Goal: Information Seeking & Learning: Learn about a topic

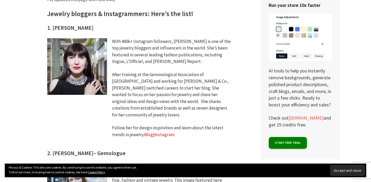
scroll to position [348, 0]
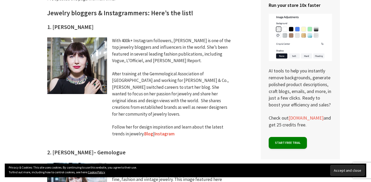
drag, startPoint x: 45, startPoint y: 28, endPoint x: 92, endPoint y: 27, distance: 47.4
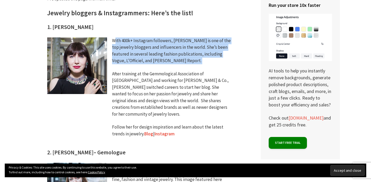
drag, startPoint x: 112, startPoint y: 42, endPoint x: 163, endPoint y: 67, distance: 56.8
click at [164, 67] on div "With 400k+ Instagram followers, [PERSON_NAME] is one of the top jewelry blogger…" at bounding box center [172, 90] width 120 height 106
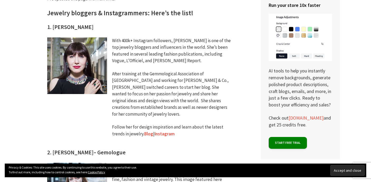
click at [138, 48] on div "With 400k+ Instagram followers, [PERSON_NAME] is one of the top jewelry blogger…" at bounding box center [172, 90] width 120 height 106
drag, startPoint x: 121, startPoint y: 48, endPoint x: 190, endPoint y: 52, distance: 68.9
click at [190, 52] on div "With 400k+ Instagram followers, [PERSON_NAME] is one of the top jewelry blogger…" at bounding box center [172, 90] width 120 height 106
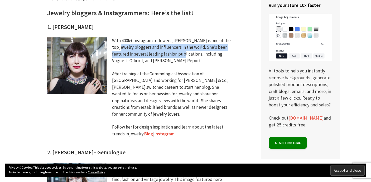
click at [188, 54] on div "With 400k+ Instagram followers, [PERSON_NAME] is one of the top jewelry blogger…" at bounding box center [172, 90] width 120 height 106
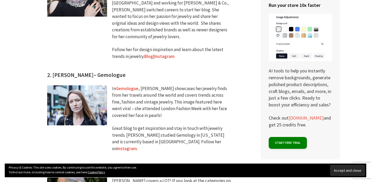
scroll to position [427, 0]
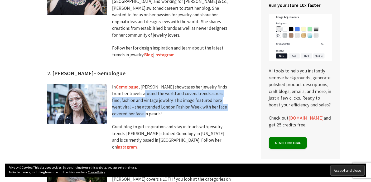
drag, startPoint x: 132, startPoint y: 88, endPoint x: 178, endPoint y: 110, distance: 51.4
click at [179, 110] on div "In Gemologue , [PERSON_NAME] showcases her jewelry finds from her travels aroun…" at bounding box center [172, 120] width 120 height 73
click at [130, 84] on link "Gemologue" at bounding box center [127, 87] width 23 height 6
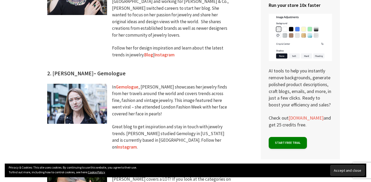
click at [183, 84] on div "In Gemologue , [PERSON_NAME] showcases her jewelry finds from her travels aroun…" at bounding box center [172, 120] width 120 height 73
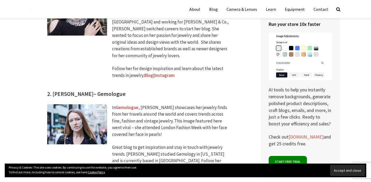
scroll to position [400, 0]
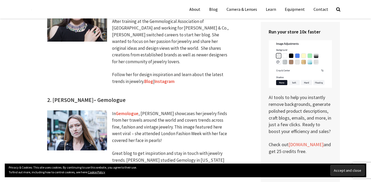
click at [150, 79] on link "Blog" at bounding box center [148, 82] width 9 height 6
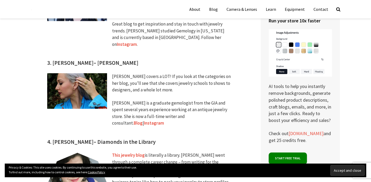
scroll to position [527, 0]
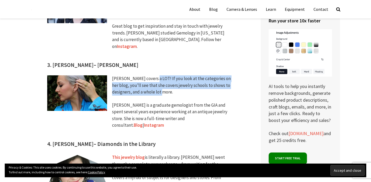
drag, startPoint x: 151, startPoint y: 68, endPoint x: 201, endPoint y: 81, distance: 51.7
click at [201, 81] on div "[PERSON_NAME] covers a LOT! If you look at the categories on her blog, you’ll s…" at bounding box center [172, 105] width 120 height 60
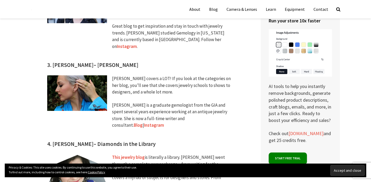
click at [145, 76] on div "[PERSON_NAME] covers a LOT! If you look at the categories on her blog, you’ll s…" at bounding box center [172, 105] width 120 height 60
drag, startPoint x: 138, startPoint y: 71, endPoint x: 196, endPoint y: 71, distance: 57.4
click at [193, 75] on div "[PERSON_NAME] covers a LOT! If you look at the categories on her blog, you’ll s…" at bounding box center [172, 105] width 120 height 60
drag, startPoint x: 140, startPoint y: 77, endPoint x: 150, endPoint y: 77, distance: 10.3
click at [150, 77] on div "[PERSON_NAME] covers a LOT! If you look at the categories on her blog, you’ll s…" at bounding box center [172, 105] width 120 height 60
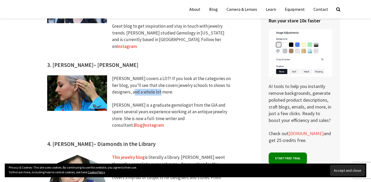
click at [143, 122] on link "Blog" at bounding box center [138, 125] width 9 height 6
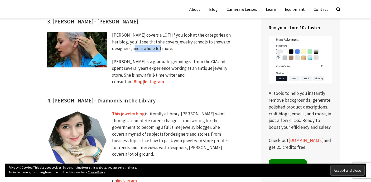
scroll to position [569, 0]
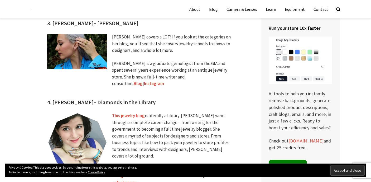
click at [127, 160] on div "This jewelry blog is literally a library. [PERSON_NAME] went through a complete…" at bounding box center [172, 153] width 120 height 80
click at [127, 180] on link "Instagram" at bounding box center [127, 183] width 20 height 6
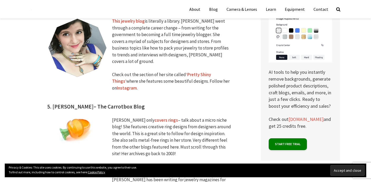
scroll to position [646, 0]
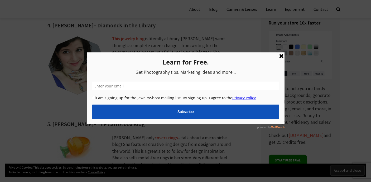
click at [281, 57] on link at bounding box center [281, 56] width 6 height 6
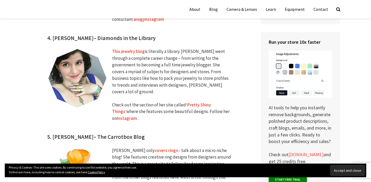
scroll to position [624, 0]
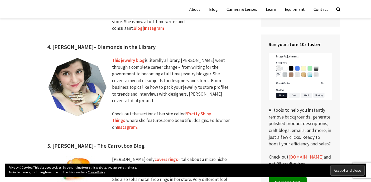
click at [137, 57] on link "This jewelry blog" at bounding box center [128, 60] width 33 height 6
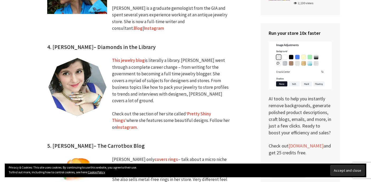
scroll to position [693, 0]
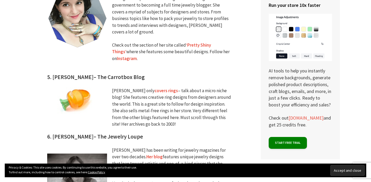
click at [154, 88] on link "covers rings" at bounding box center [165, 91] width 23 height 6
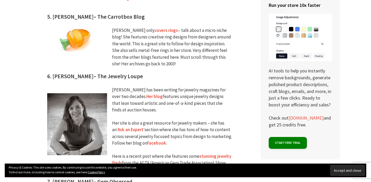
scroll to position [760, 0]
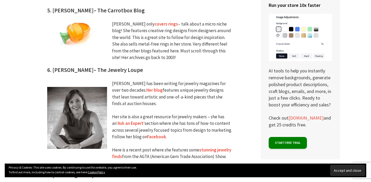
click at [146, 87] on link "Her blog" at bounding box center [154, 90] width 16 height 6
click at [134, 120] on link "‘Ask an Expert’" at bounding box center [130, 123] width 28 height 6
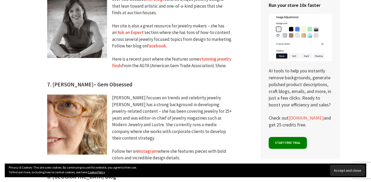
scroll to position [864, 0]
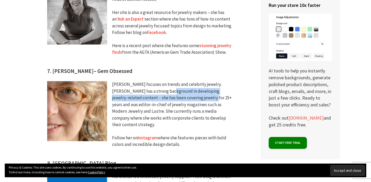
drag, startPoint x: 157, startPoint y: 62, endPoint x: 183, endPoint y: 76, distance: 29.1
click at [185, 81] on div "[PERSON_NAME] focuses on trends and celebrity jewelry. [PERSON_NAME] has a stro…" at bounding box center [172, 117] width 120 height 73
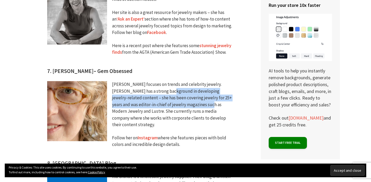
click at [183, 81] on div "[PERSON_NAME] focuses on trends and celebrity jewelry. [PERSON_NAME] has a stro…" at bounding box center [172, 117] width 120 height 73
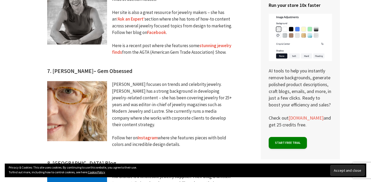
click at [149, 135] on link "Instagram" at bounding box center [148, 138] width 20 height 6
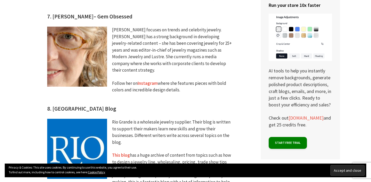
scroll to position [942, 0]
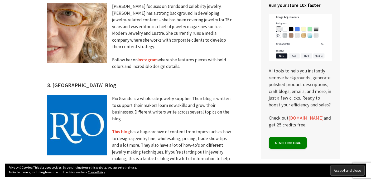
click at [123, 129] on link "This blog" at bounding box center [121, 132] width 18 height 6
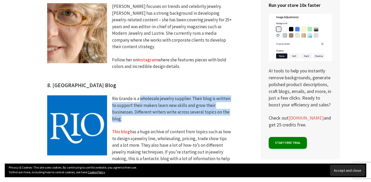
drag, startPoint x: 141, startPoint y: 68, endPoint x: 200, endPoint y: 84, distance: 61.6
click at [201, 95] on div "Rio Grande is a wholesale jewelry supplier. Their blog is written to support th…" at bounding box center [172, 135] width 120 height 80
click at [150, 95] on div "Rio Grande is a wholesale jewelry supplier. Their blog is written to support th…" at bounding box center [172, 135] width 120 height 80
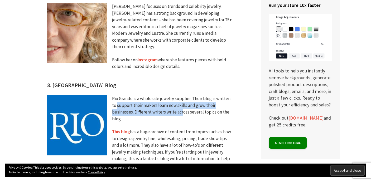
drag, startPoint x: 123, startPoint y: 73, endPoint x: 183, endPoint y: 81, distance: 60.6
click at [183, 95] on div "Rio Grande is a wholesale jewelry supplier. Their blog is written to support th…" at bounding box center [172, 135] width 120 height 80
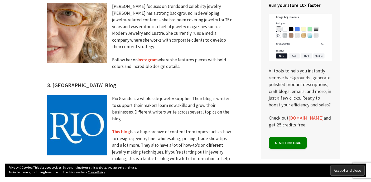
click at [191, 95] on div "Rio Grande is a wholesale jewelry supplier. Their blog is written to support th…" at bounding box center [172, 135] width 120 height 80
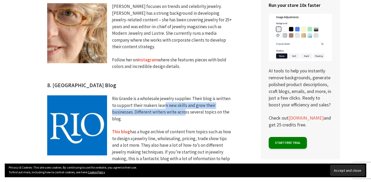
drag, startPoint x: 165, startPoint y: 72, endPoint x: 184, endPoint y: 80, distance: 21.1
click at [184, 95] on div "Rio Grande is a wholesale jewelry supplier. Their blog is written to support th…" at bounding box center [172, 135] width 120 height 80
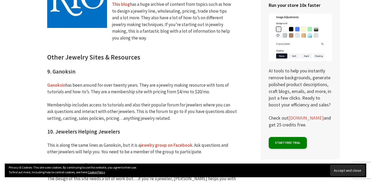
scroll to position [1071, 0]
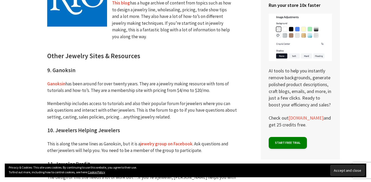
click at [62, 81] on link "Ganoksin" at bounding box center [56, 84] width 18 height 6
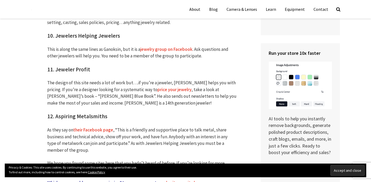
scroll to position [1146, 0]
